Goal: Find specific page/section: Find specific page/section

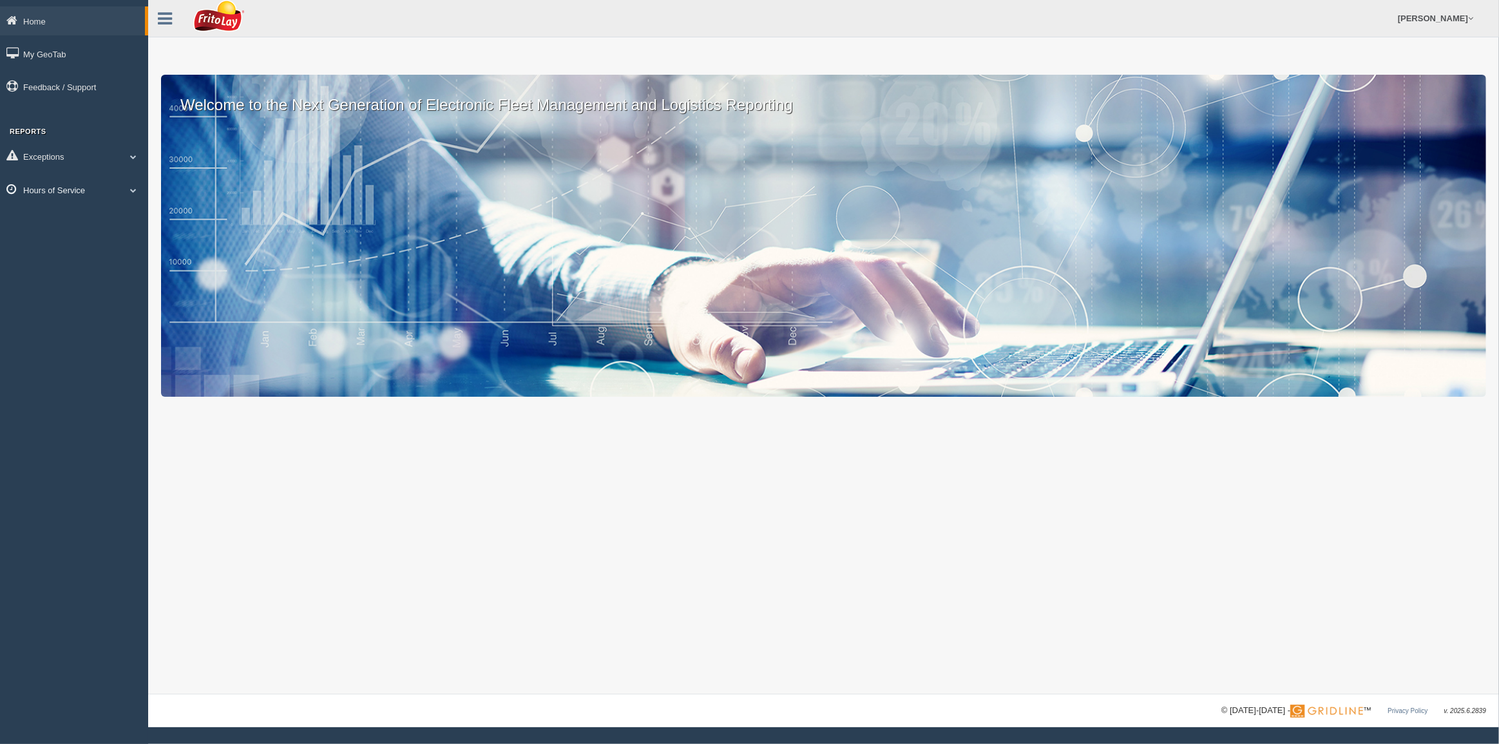
click at [46, 193] on link "Hours of Service" at bounding box center [74, 189] width 148 height 29
click at [79, 217] on link "HOS Explanation Reports" at bounding box center [84, 219] width 122 height 23
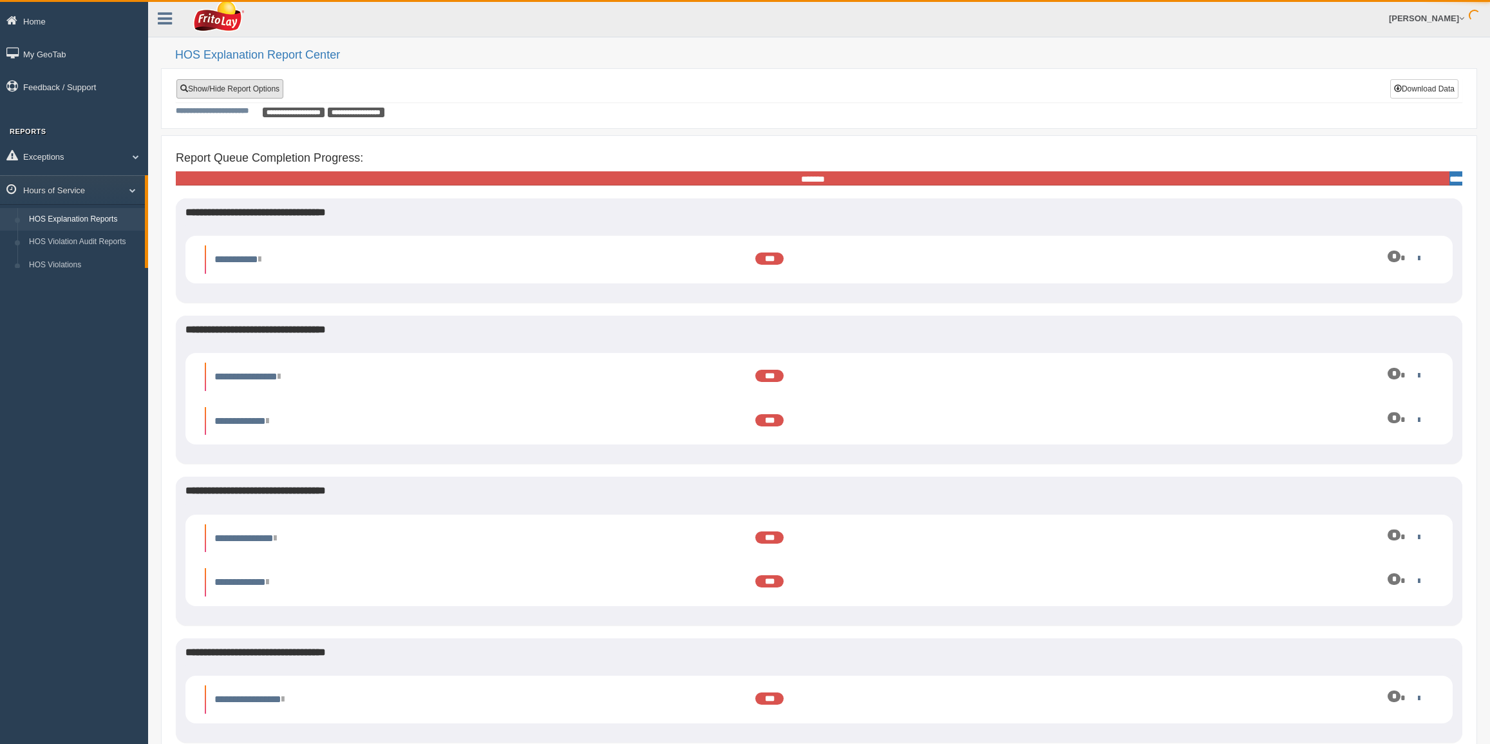
click at [247, 79] on link "Show/Hide Report Options" at bounding box center [229, 88] width 107 height 19
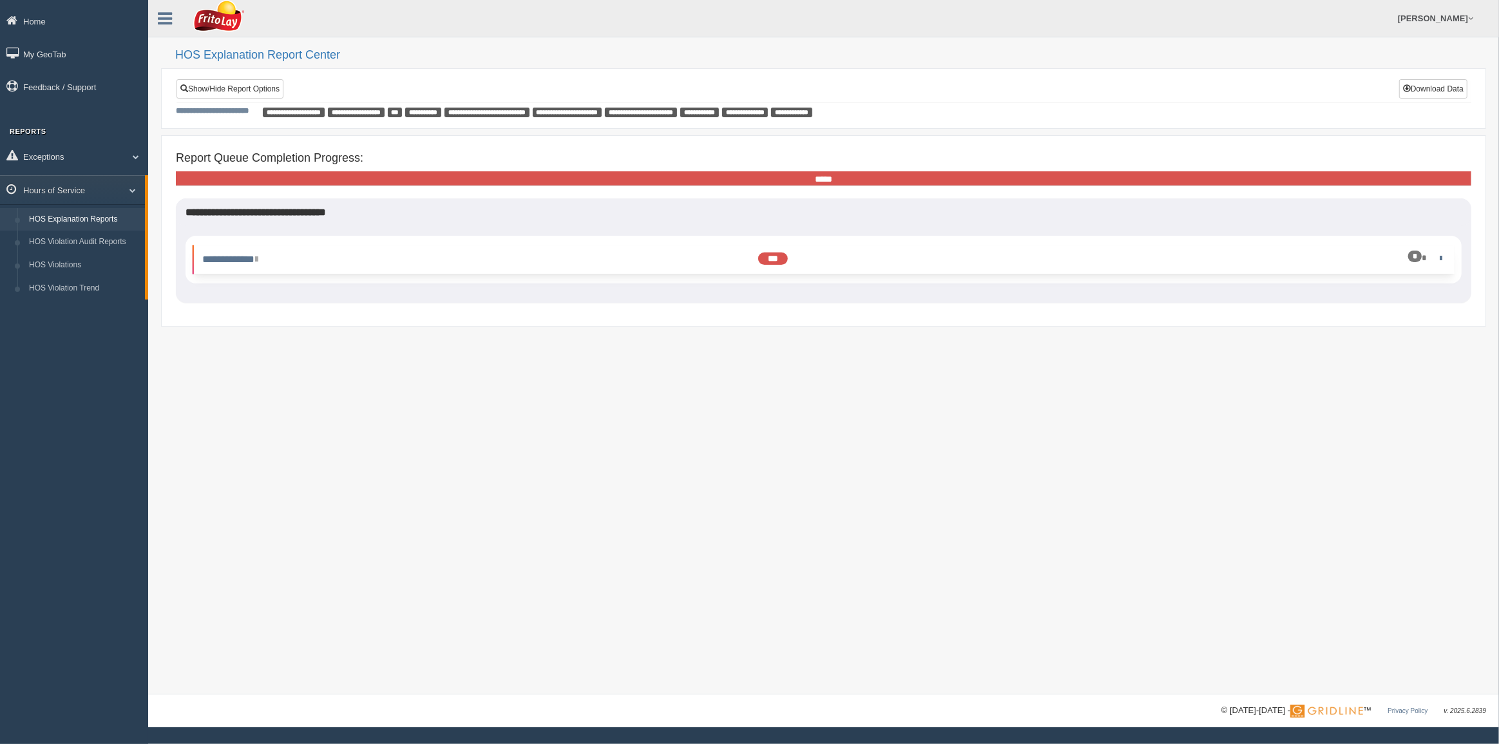
click at [1433, 259] on div "*" at bounding box center [1347, 258] width 196 height 12
